Goal: Task Accomplishment & Management: Use online tool/utility

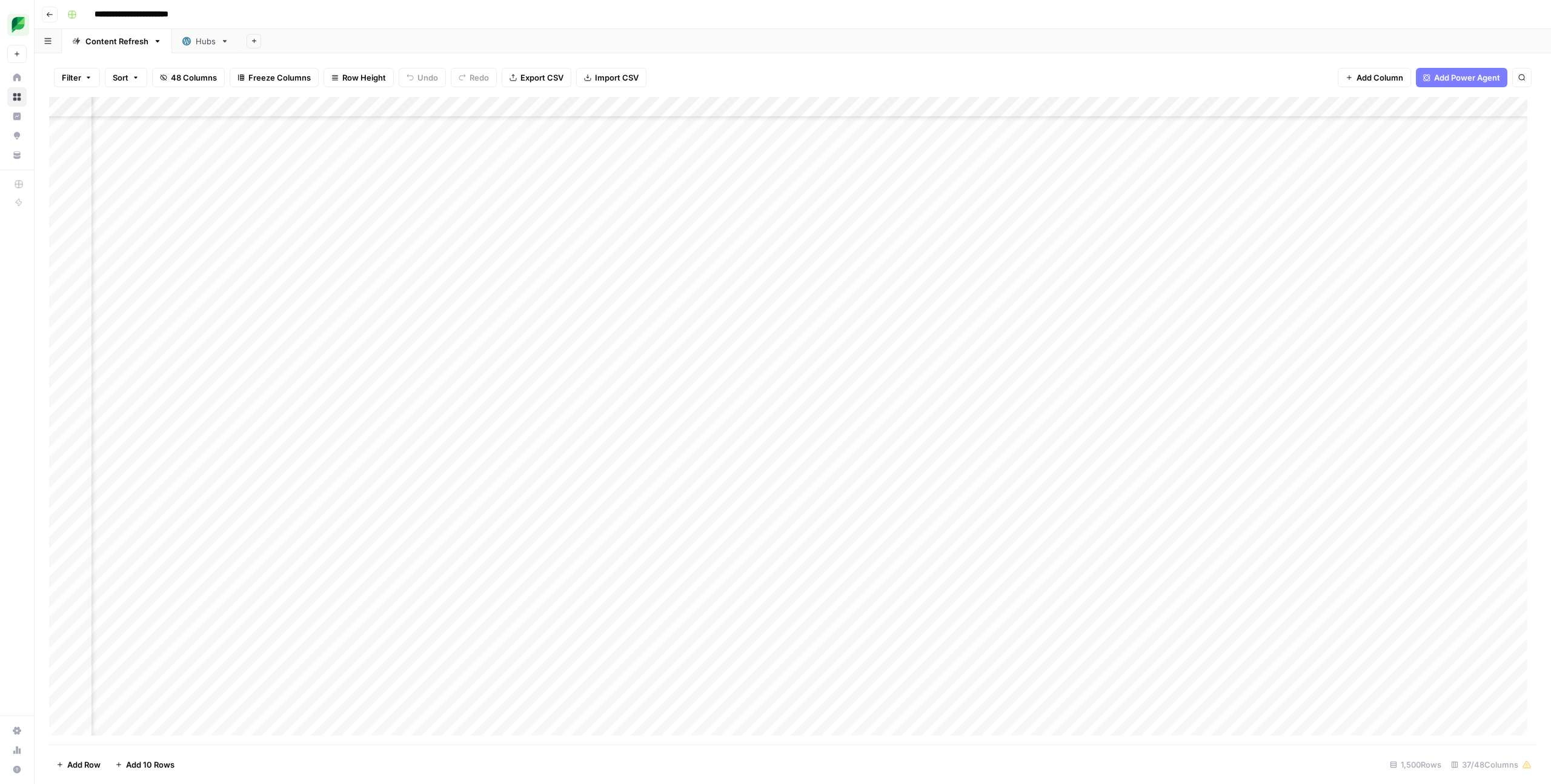
scroll to position [6540, 2062]
click at [254, 431] on div "Add Column" at bounding box center [793, 420] width 1487 height 647
click at [346, 431] on div "Add Column" at bounding box center [793, 420] width 1487 height 647
click at [279, 431] on div "Add Column" at bounding box center [793, 420] width 1487 height 647
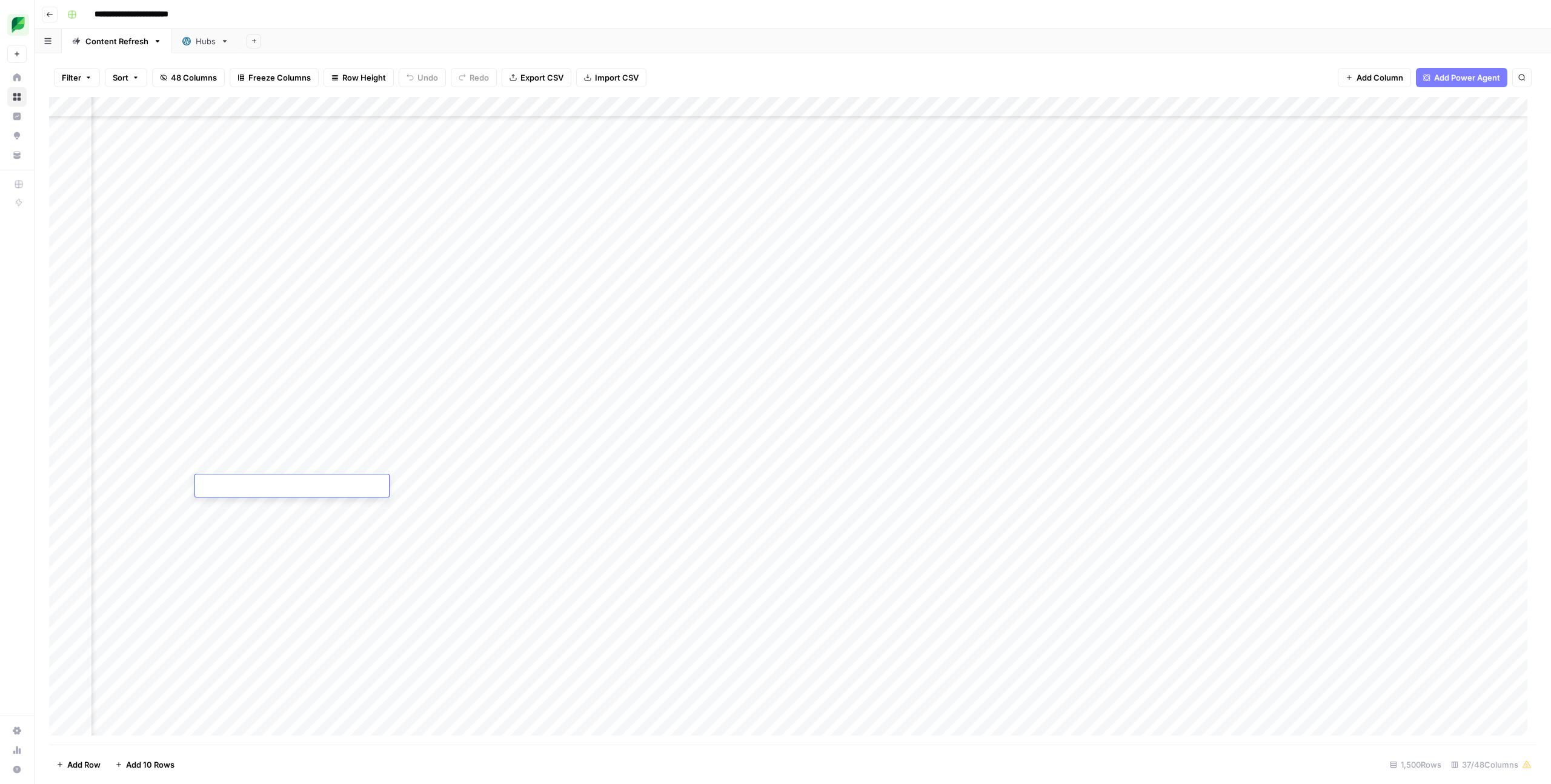
click at [145, 431] on div "Add Column" at bounding box center [793, 420] width 1487 height 647
click at [660, 431] on div "Add Column" at bounding box center [793, 420] width 1487 height 647
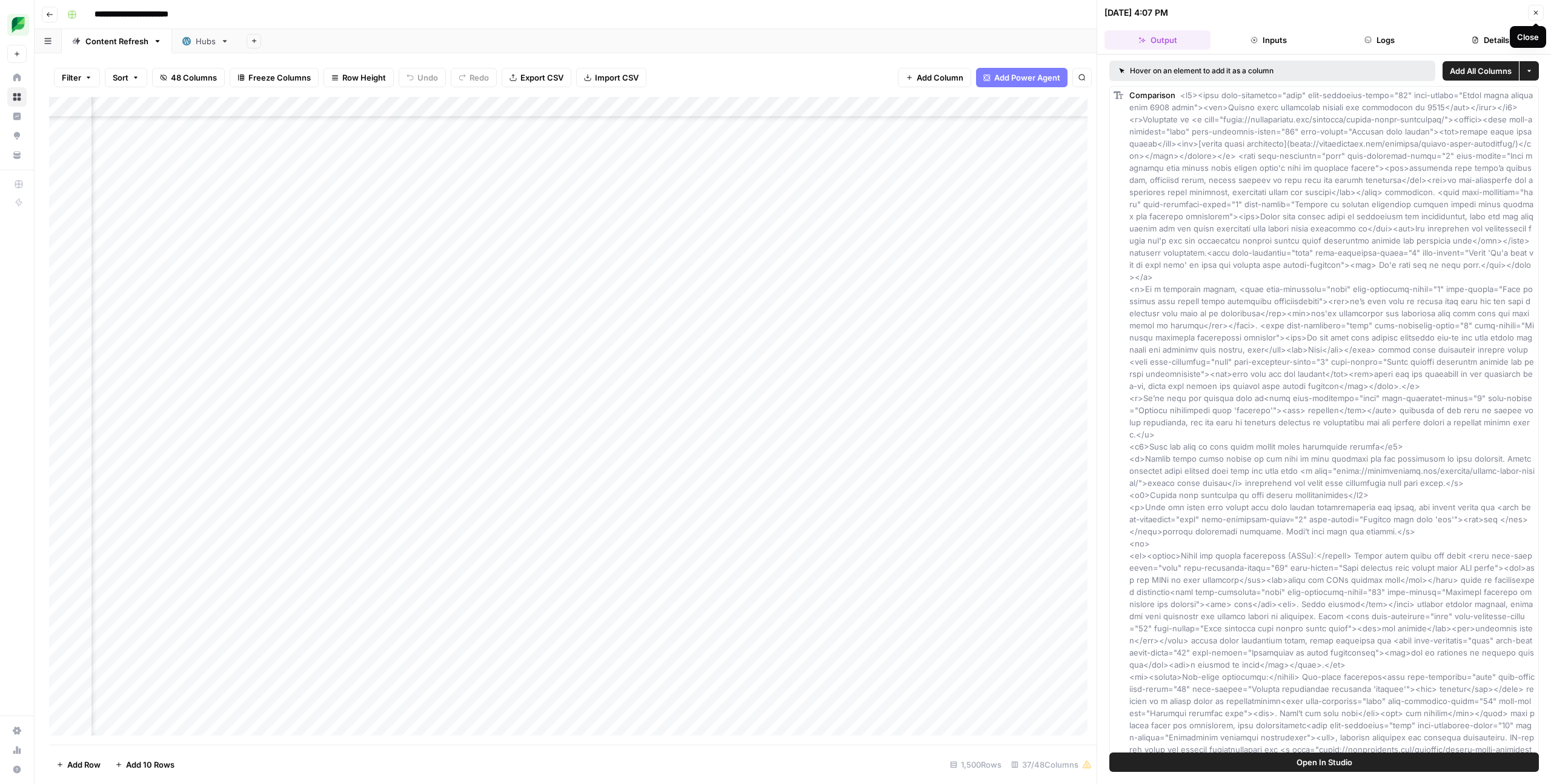
click at [890, 13] on icon "button" at bounding box center [1535, 13] width 4 height 4
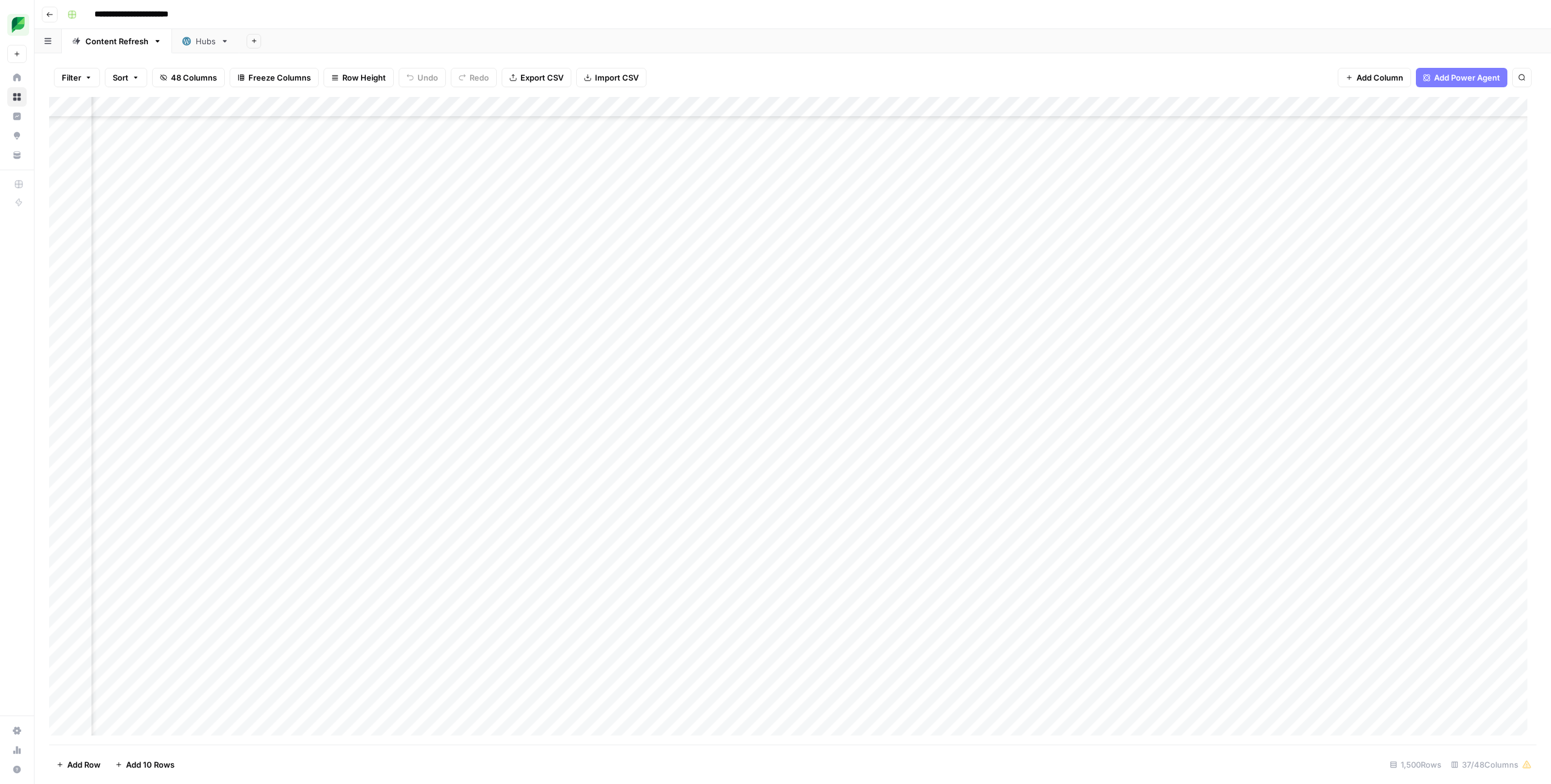
scroll to position [5521, 1748]
click at [562, 431] on div "Add Column" at bounding box center [793, 420] width 1487 height 647
click at [583, 431] on div "Add Column" at bounding box center [793, 420] width 1487 height 647
click at [583, 431] on textarea "**********" at bounding box center [619, 456] width 220 height 17
click at [769, 431] on div "Add Column" at bounding box center [793, 420] width 1487 height 647
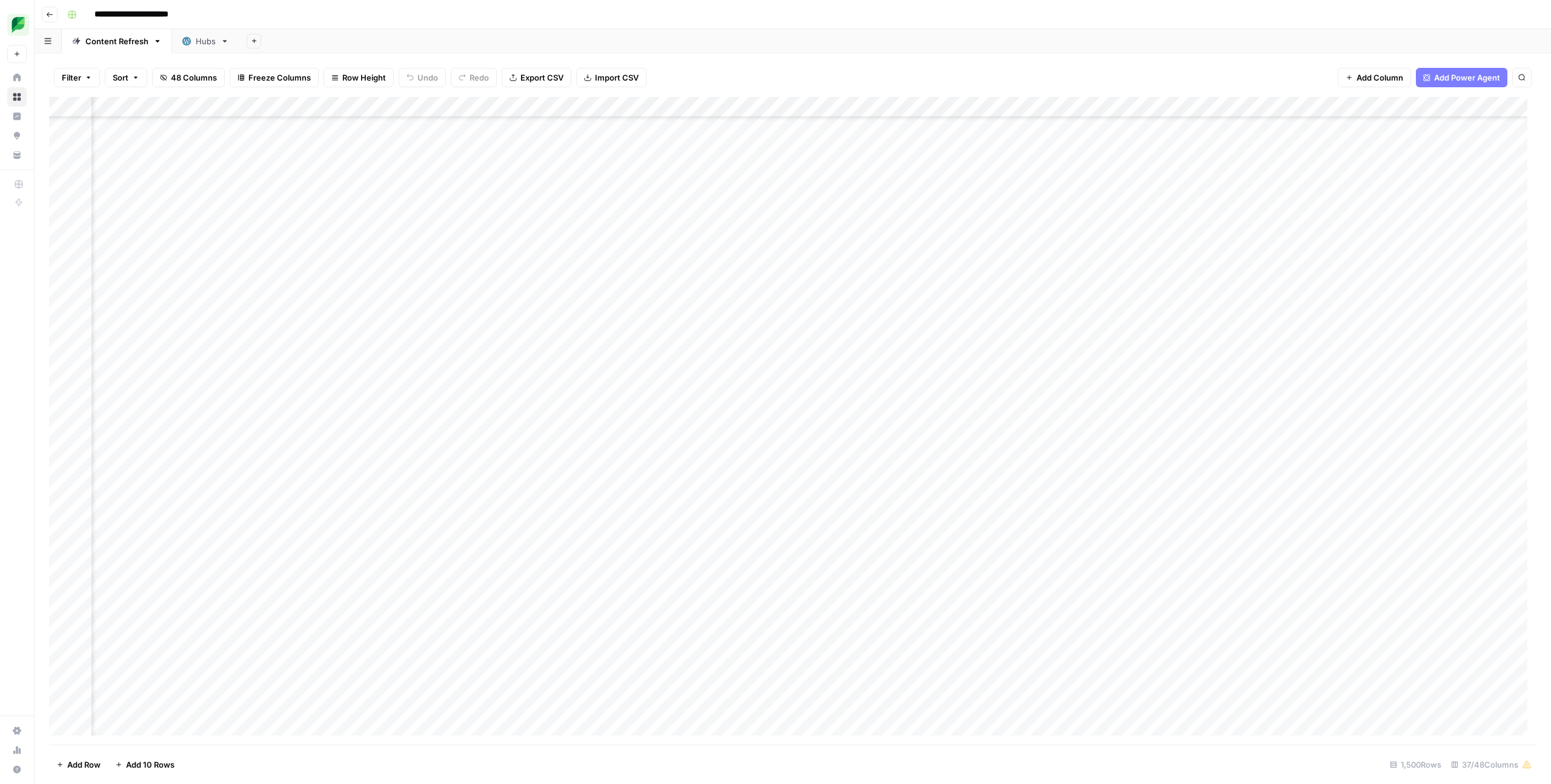
click at [681, 431] on div "Add Column" at bounding box center [793, 420] width 1487 height 647
click at [553, 431] on div "Add Column" at bounding box center [793, 420] width 1487 height 647
click at [199, 431] on div "Add Column" at bounding box center [793, 420] width 1487 height 647
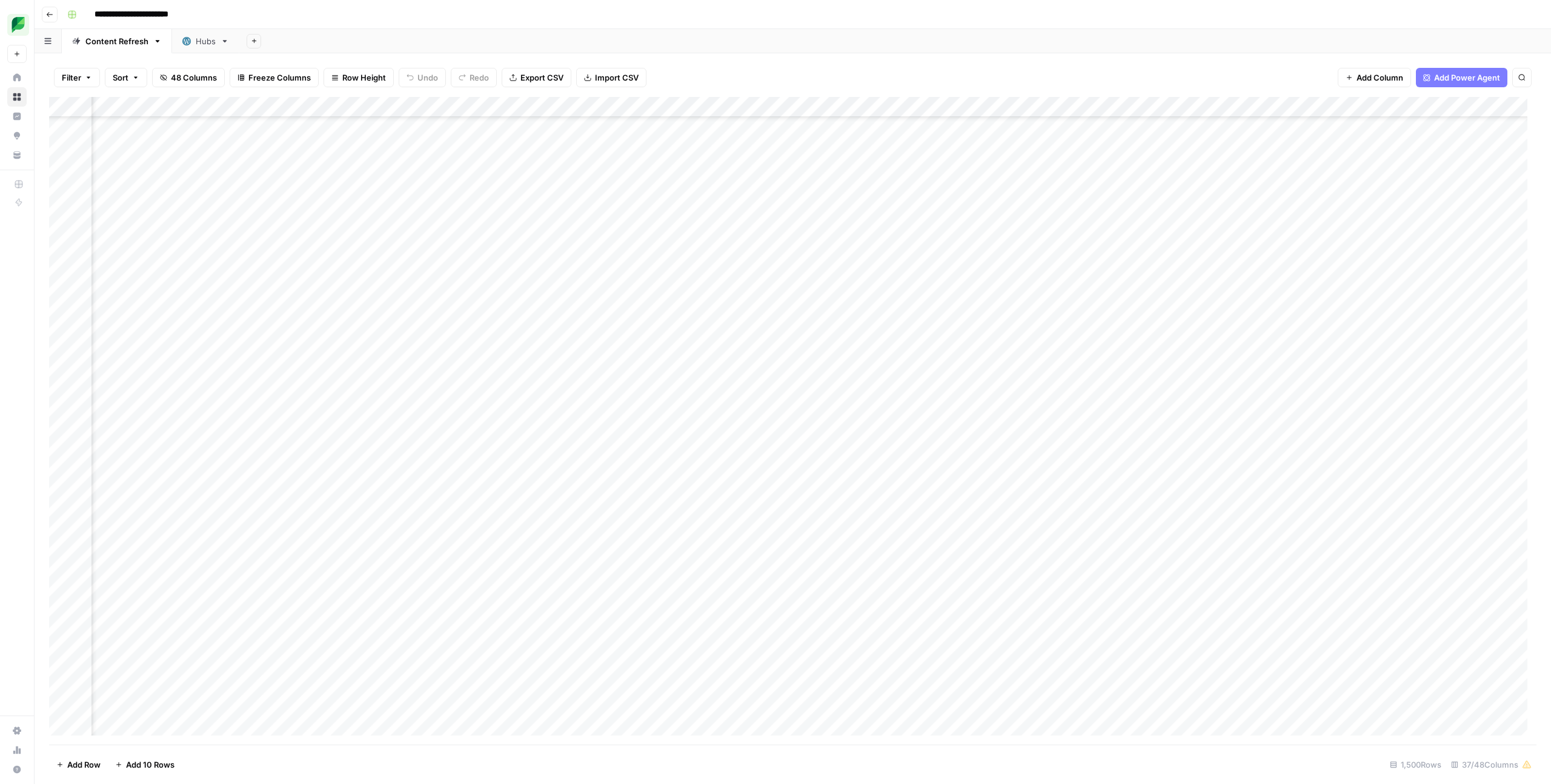
click at [134, 431] on div "Add Column" at bounding box center [793, 420] width 1487 height 647
click at [890, 431] on div "Add Column" at bounding box center [793, 420] width 1487 height 647
click at [889, 431] on div "Add Column" at bounding box center [793, 420] width 1487 height 647
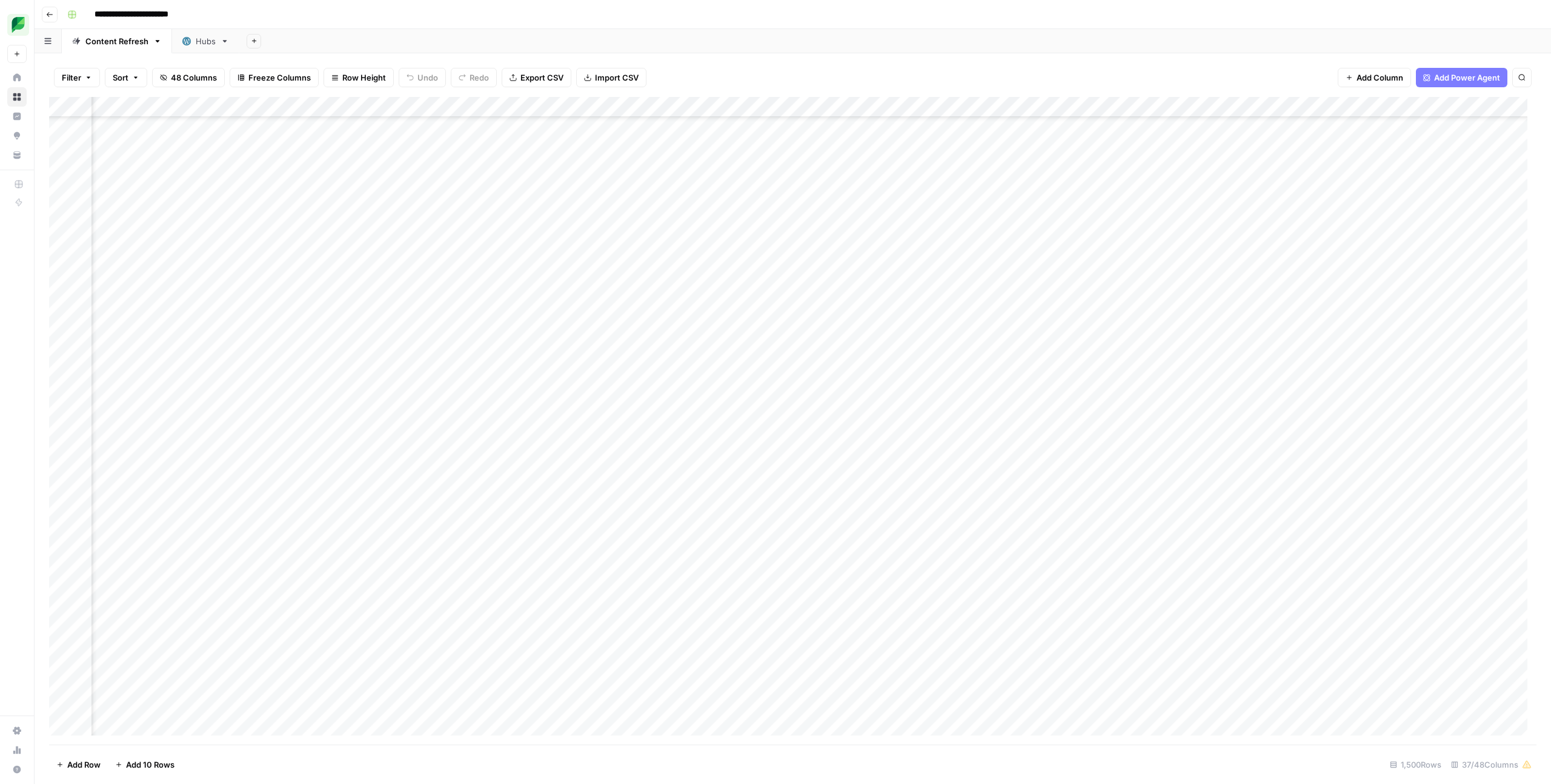
click at [750, 431] on div "Add Column" at bounding box center [793, 420] width 1487 height 647
click at [126, 431] on div "Add Column" at bounding box center [793, 420] width 1487 height 647
click at [445, 431] on div "Add Column" at bounding box center [793, 420] width 1487 height 647
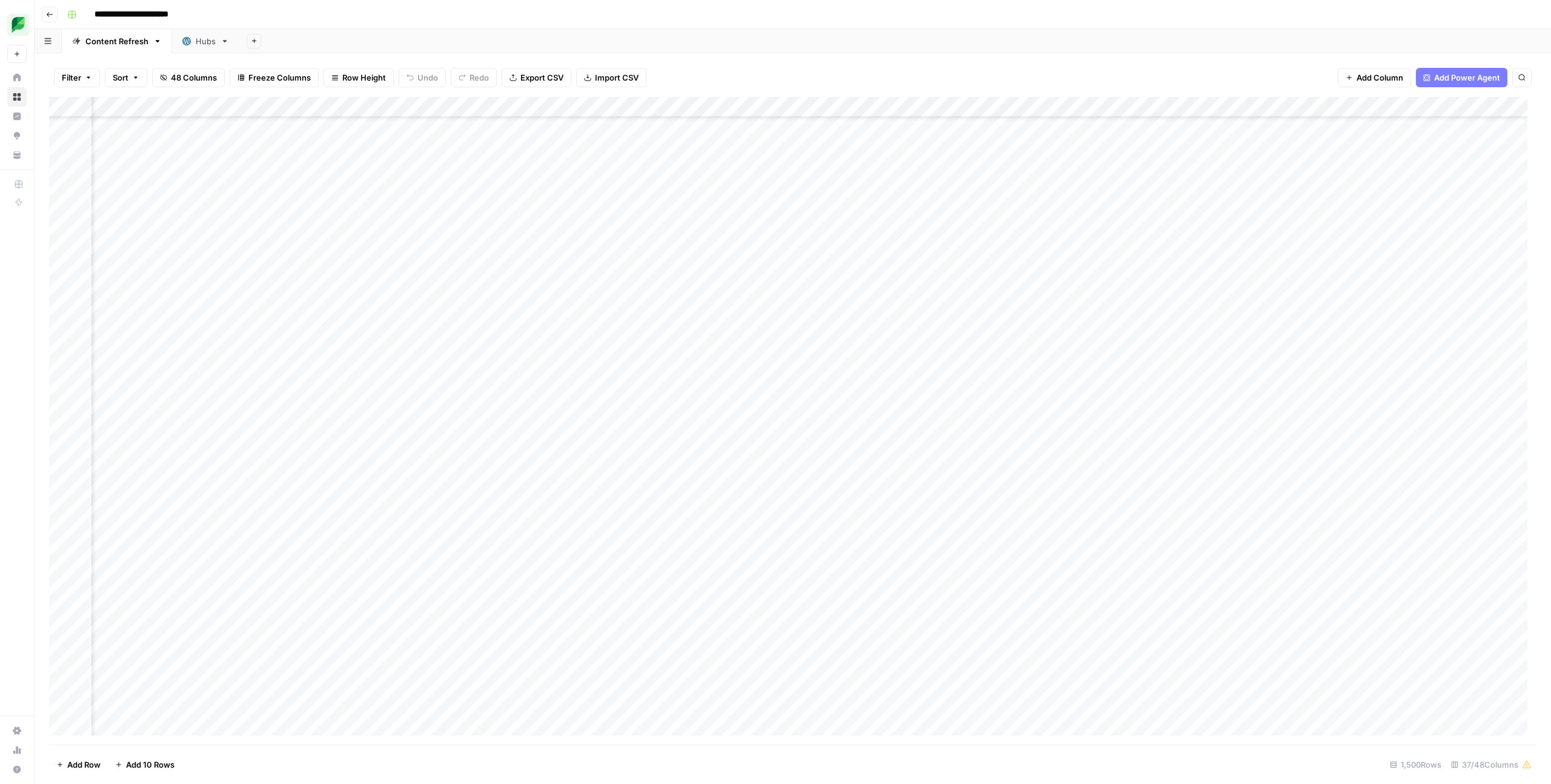
click at [445, 431] on div "Add Column" at bounding box center [793, 420] width 1487 height 647
click at [655, 431] on div "Add Column" at bounding box center [793, 420] width 1487 height 647
click at [134, 431] on div "Add Column" at bounding box center [793, 420] width 1487 height 647
click at [68, 431] on div "Add Column" at bounding box center [793, 420] width 1487 height 647
drag, startPoint x: 64, startPoint y: 456, endPoint x: 93, endPoint y: 455, distance: 29.0
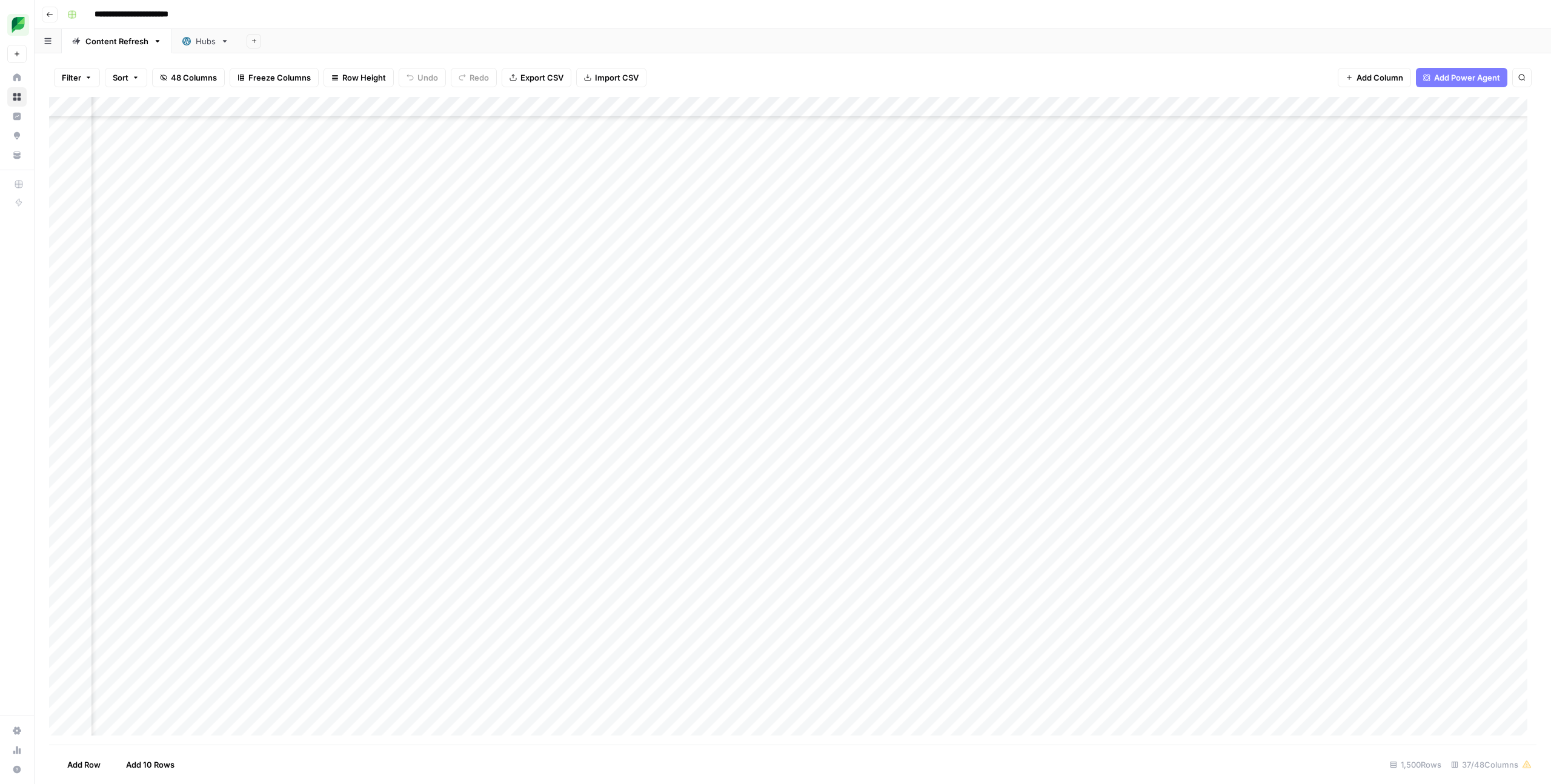
click at [64, 431] on div "Add Column" at bounding box center [793, 420] width 1487 height 647
click at [93, 431] on div "Add Column" at bounding box center [793, 420] width 1487 height 647
